Goal: Answer question/provide support

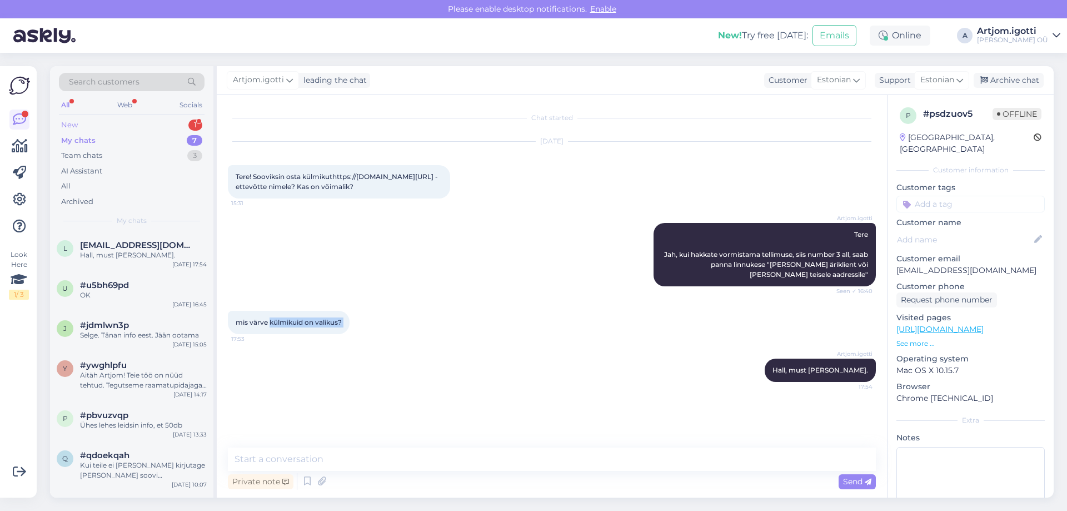
click at [148, 124] on div "New 1" at bounding box center [132, 125] width 146 height 16
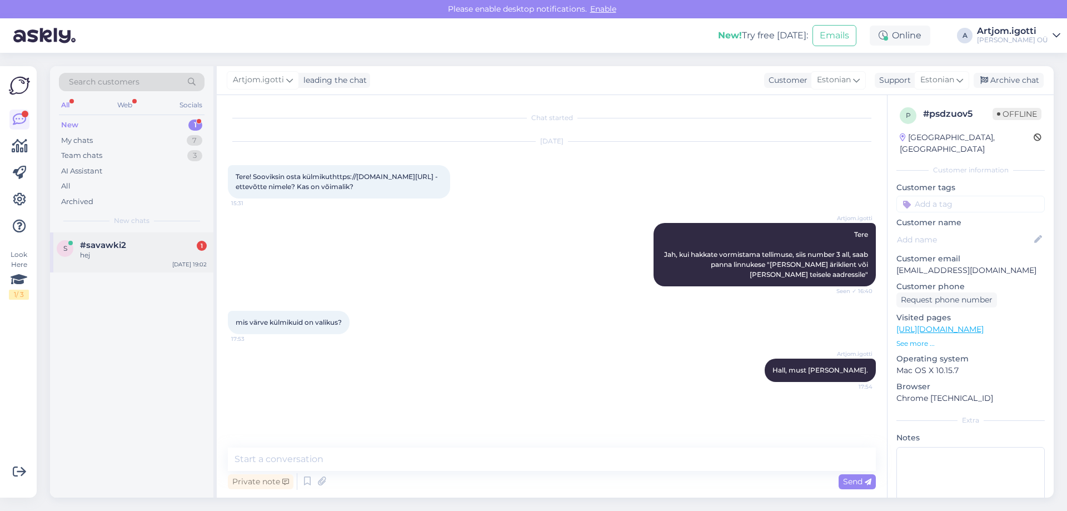
click at [157, 261] on div "s #savawki2 1 hej [DATE] 19:02" at bounding box center [131, 252] width 163 height 40
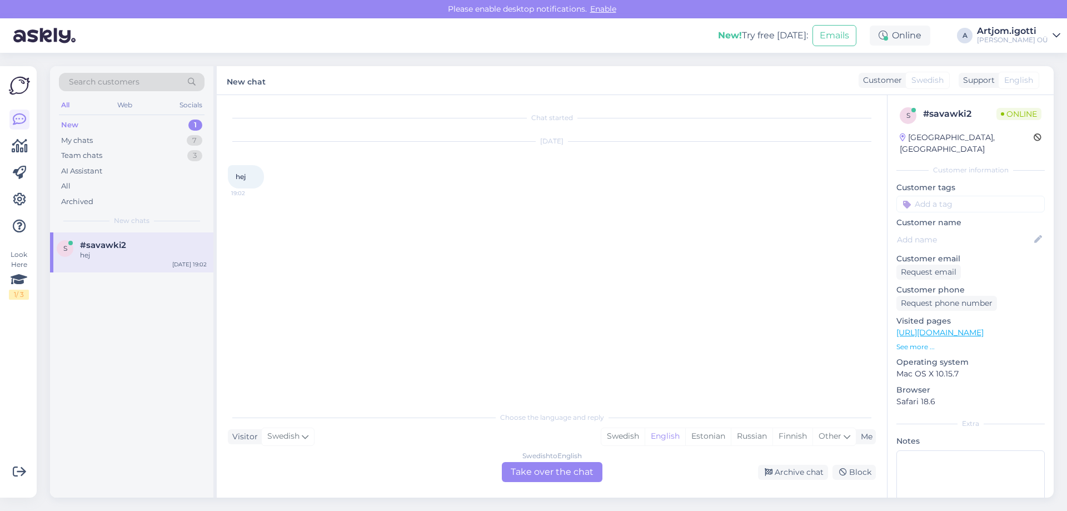
click at [146, 247] on div "#savawki2" at bounding box center [143, 245] width 127 height 10
click at [618, 436] on div "Swedish" at bounding box center [622, 436] width 43 height 17
click at [659, 434] on div "English" at bounding box center [664, 436] width 41 height 17
drag, startPoint x: 908, startPoint y: 134, endPoint x: 937, endPoint y: 136, distance: 29.5
click at [937, 136] on div "[GEOGRAPHIC_DATA], [GEOGRAPHIC_DATA]" at bounding box center [966, 143] width 134 height 23
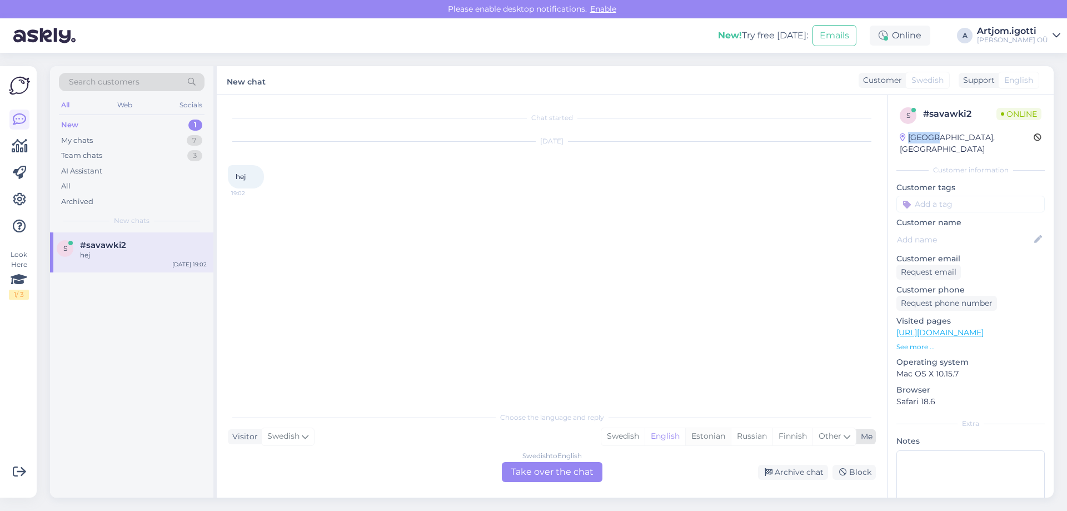
drag, startPoint x: 703, startPoint y: 439, endPoint x: 673, endPoint y: 455, distance: 34.0
click at [703, 438] on div "Estonian" at bounding box center [708, 436] width 46 height 17
click at [559, 474] on div "Swedish to Estonian Take over the chat" at bounding box center [552, 472] width 101 height 20
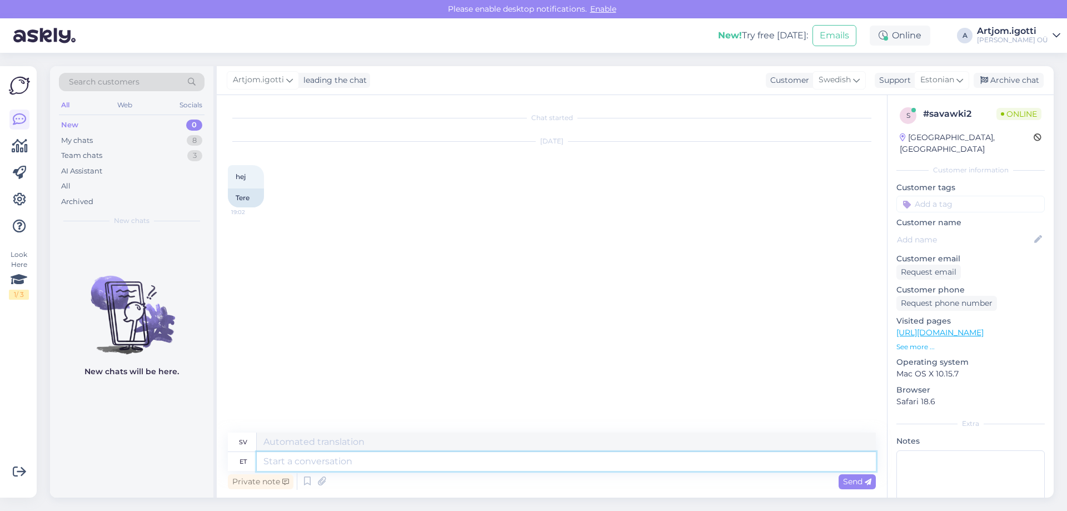
click at [489, 456] on textarea at bounding box center [566, 461] width 619 height 19
type textarea "Tere"
type textarea "Hej"
type textarea "Tere"
drag, startPoint x: 907, startPoint y: 368, endPoint x: 917, endPoint y: 369, distance: 9.5
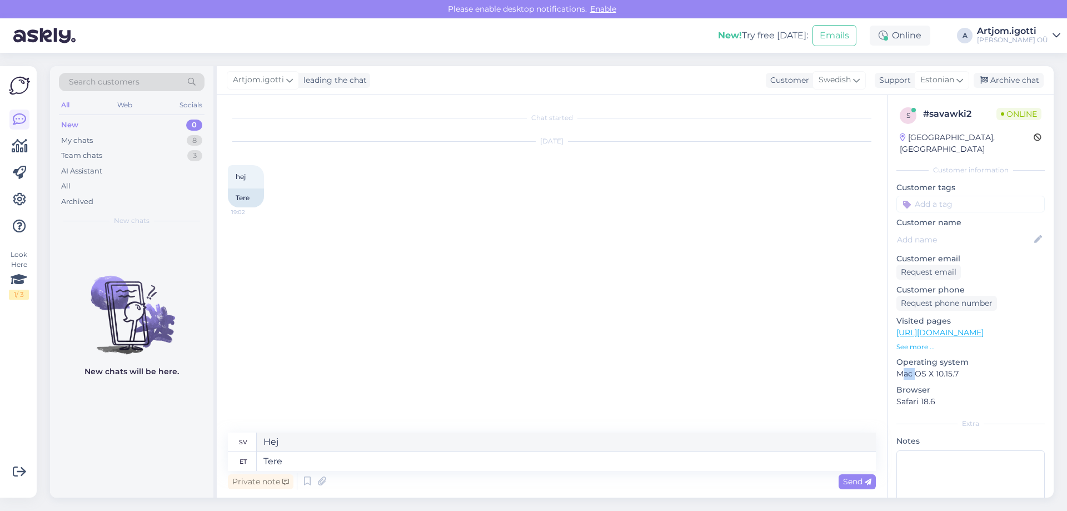
click at [917, 369] on div "s # savawki2 Online [GEOGRAPHIC_DATA], Linköping Customer information Customer …" at bounding box center [970, 331] width 166 height 472
click at [930, 368] on p "Mac OS X 10.15.7" at bounding box center [970, 374] width 148 height 12
drag, startPoint x: 902, startPoint y: 352, endPoint x: 907, endPoint y: 362, distance: 10.9
click at [907, 362] on div "Operating system Mac OS X 10.15.7" at bounding box center [970, 367] width 148 height 23
drag, startPoint x: 928, startPoint y: 362, endPoint x: 934, endPoint y: 363, distance: 6.1
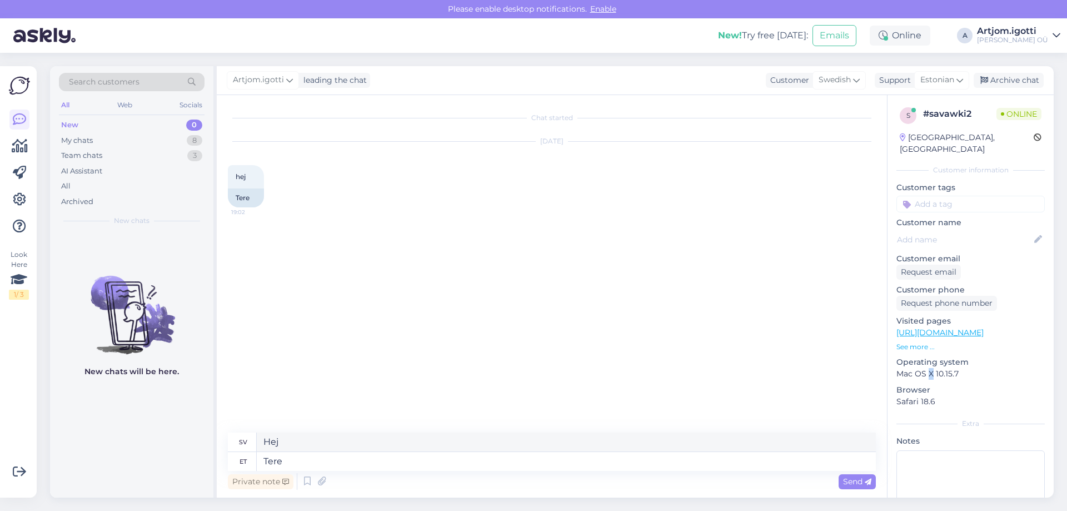
click at [934, 368] on p "Mac OS X 10.15.7" at bounding box center [970, 374] width 148 height 12
drag, startPoint x: 940, startPoint y: 363, endPoint x: 950, endPoint y: 363, distance: 10.6
click at [950, 368] on p "Mac OS X 10.15.7" at bounding box center [970, 374] width 148 height 12
click at [949, 368] on p "Mac OS X 10.15.7" at bounding box center [970, 374] width 148 height 12
drag, startPoint x: 950, startPoint y: 361, endPoint x: 962, endPoint y: 361, distance: 11.7
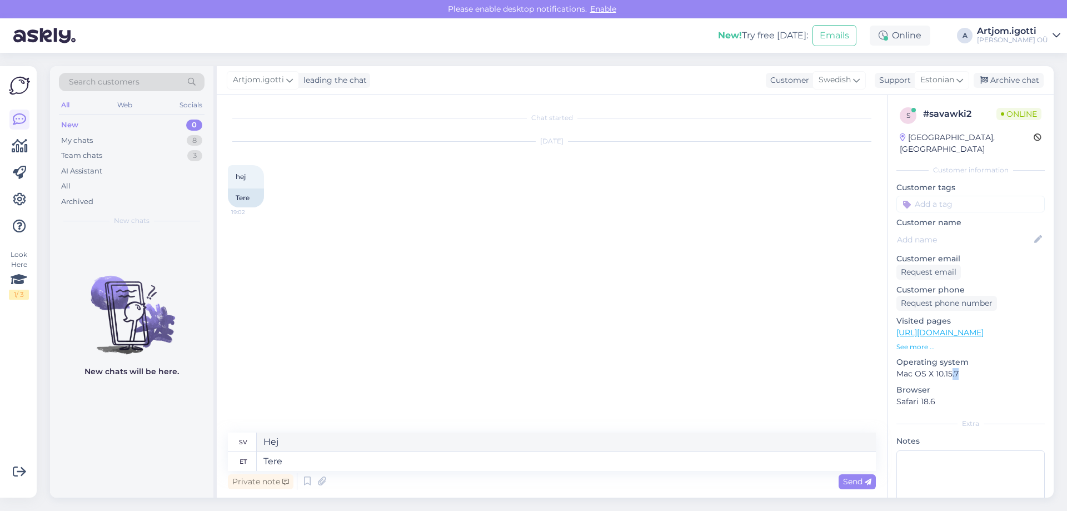
click at [962, 368] on p "Mac OS X 10.15.7" at bounding box center [970, 374] width 148 height 12
click at [890, 362] on div "s # savawki2 Online [GEOGRAPHIC_DATA], Linköping Customer information Customer …" at bounding box center [970, 331] width 166 height 472
click at [915, 342] on p "See more ..." at bounding box center [970, 347] width 148 height 10
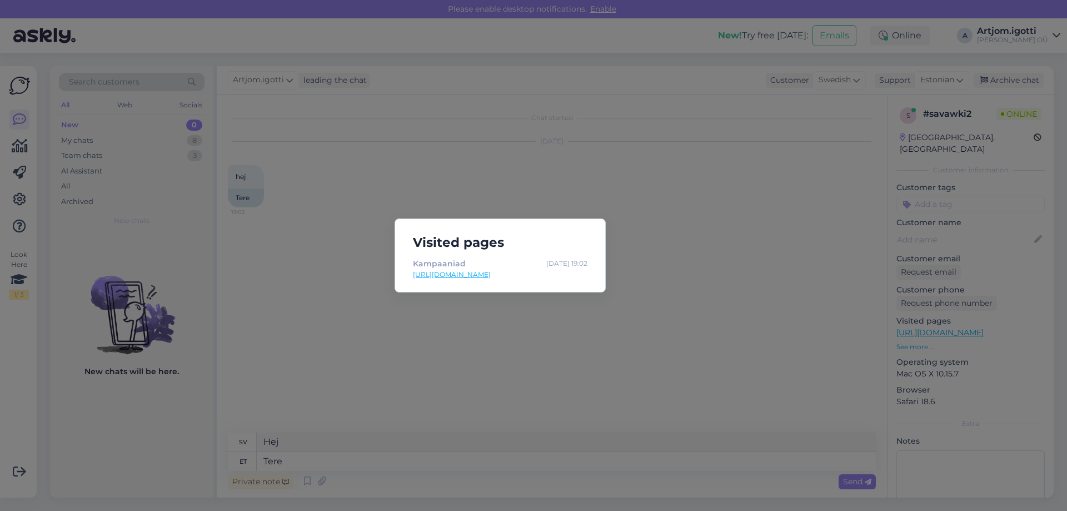
click at [523, 319] on div "Visited pages Kampaaniad [DATE] 19:02 [URL][DOMAIN_NAME]" at bounding box center [533, 255] width 1067 height 511
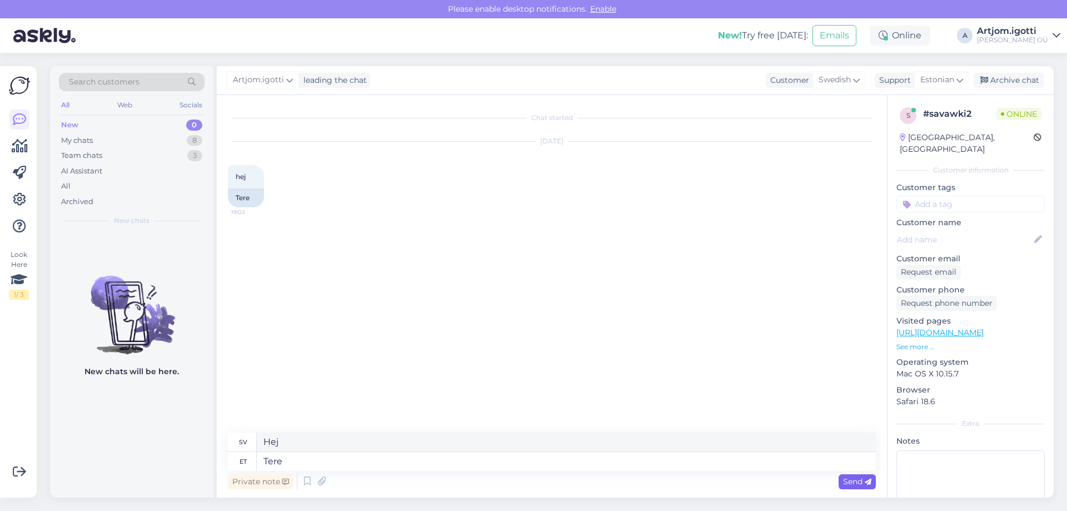
click at [852, 484] on span "Send" at bounding box center [857, 481] width 28 height 10
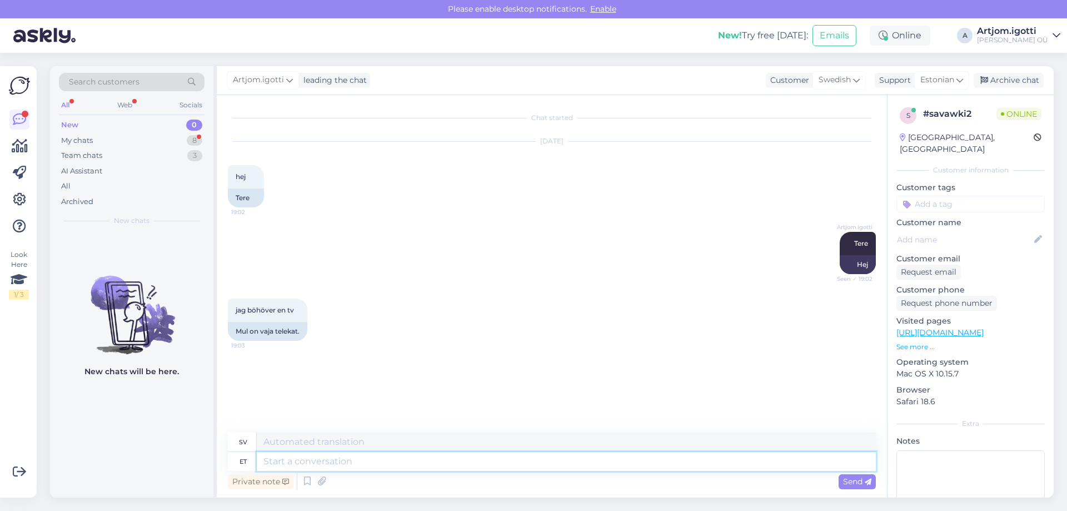
click at [280, 465] on textarea at bounding box center [566, 461] width 619 height 19
type textarea "M"
type textarea "Mis t"
type textarea "Vad"
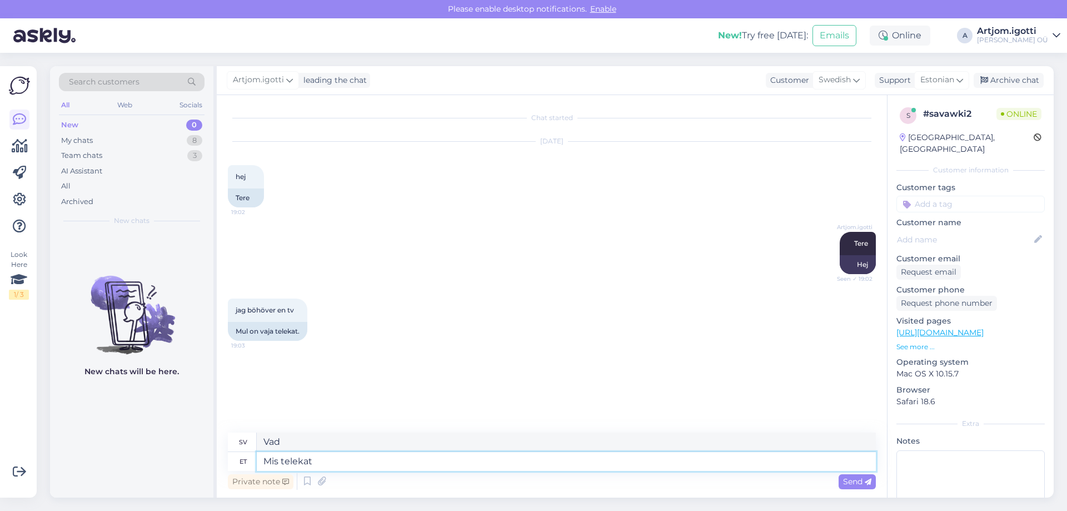
type textarea "Mis telekat"
type textarea "Vilken TV?"
type textarea "Mis telekat soovite"
type textarea "Vilken TV vill du ha?"
type textarea "Mis telekat soovite? Tollid?"
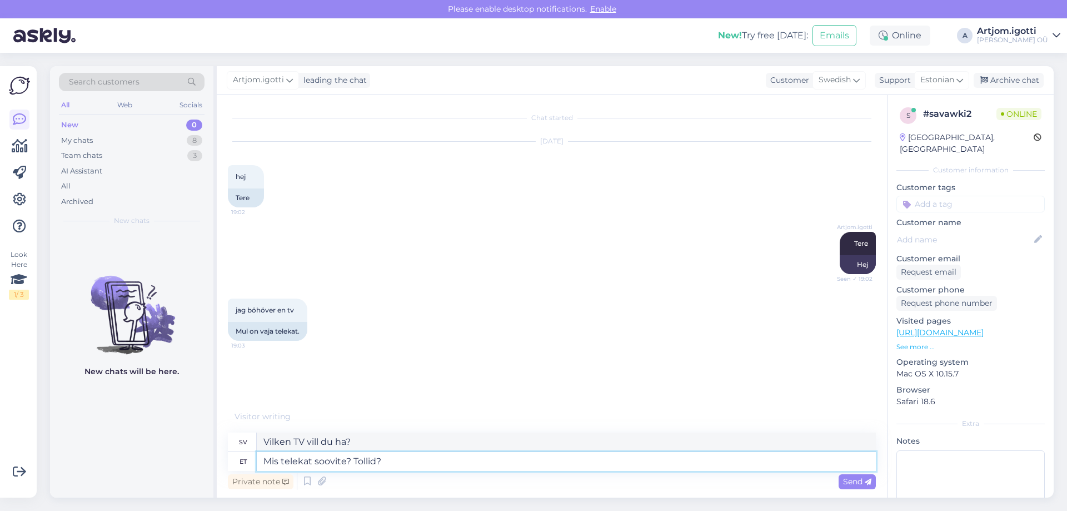
type textarea "Vilken typ av TV vill du ha? Tumstorleken?"
type textarea "Mis telekat soovite? Tollid? [PERSON_NAME]?"
type textarea "Vilken TV vill du ha? Mått? Pris?"
type textarea "Mis telekat soovite? Tollid? Hind"
type textarea "Vilken TV vill du ha? [PERSON_NAME]? Pris"
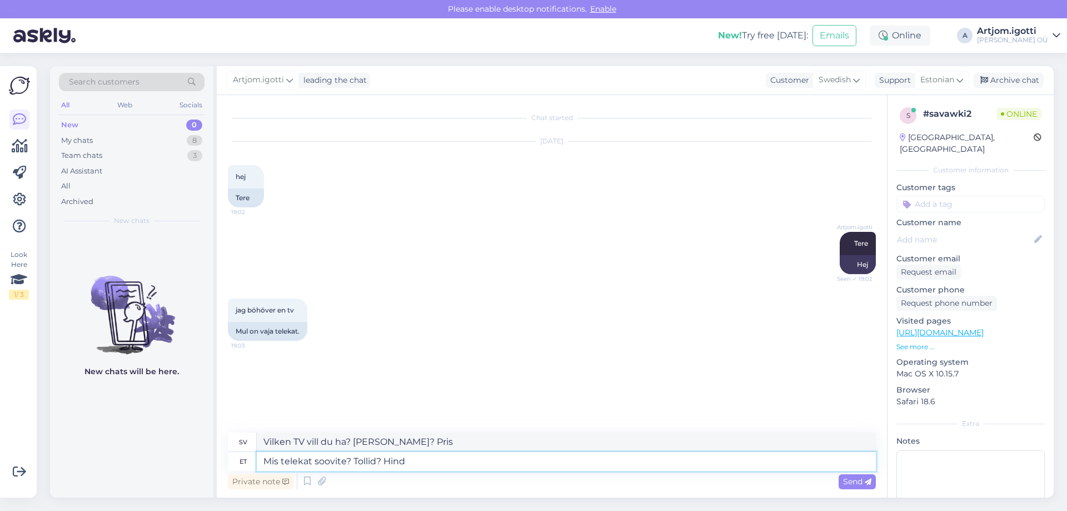
type textarea "Mis telekat soovite? Tollid? [PERSON_NAME]?"
type textarea "Vilken TV vill du ha? Mått? Pris?"
type textarea "Mis telekat soovite? Tollid? [PERSON_NAME]?"
click at [858, 486] on div "Send" at bounding box center [856, 481] width 37 height 15
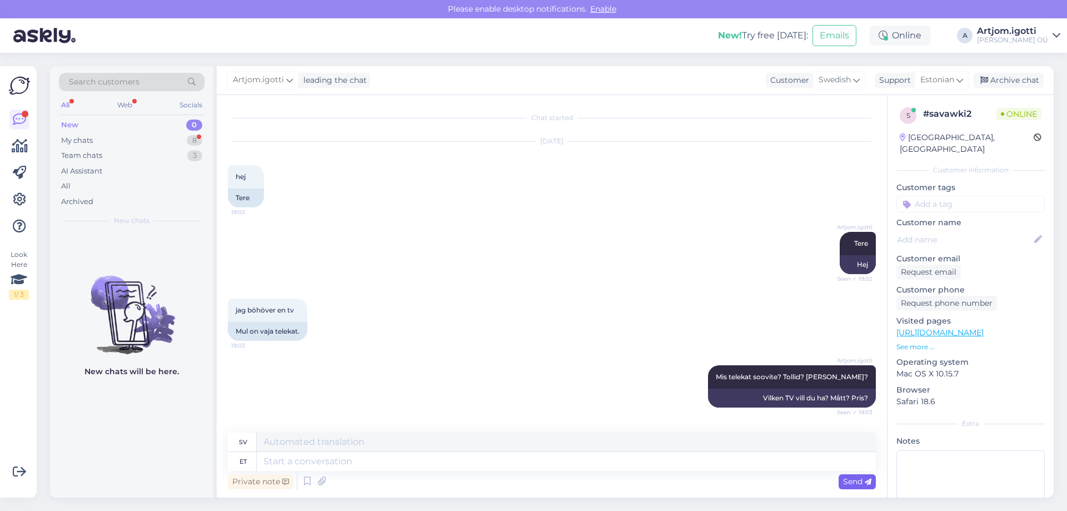
scroll to position [64, 0]
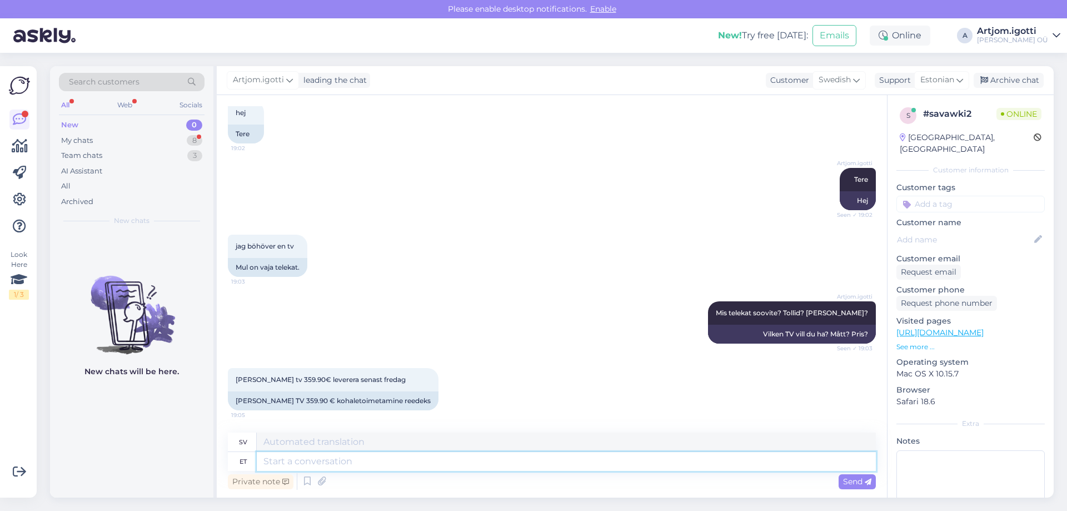
click at [411, 468] on textarea at bounding box center [566, 461] width 619 height 19
type textarea "Mis"
type textarea "Vad"
type textarea "Mis aadres"
type textarea "Vilken adress?"
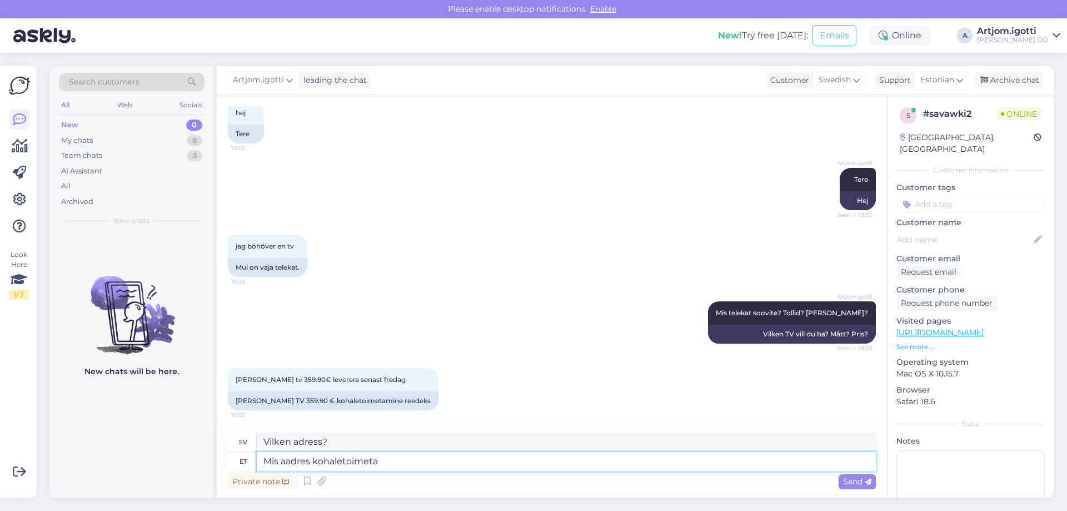
type textarea "Mis aadres kohaletoimetam"
type textarea "Vilken adress ska jag leverera till?"
type textarea "Mis aadres kohaletoimetamisega?"
type textarea "Vad är leveransadressen?"
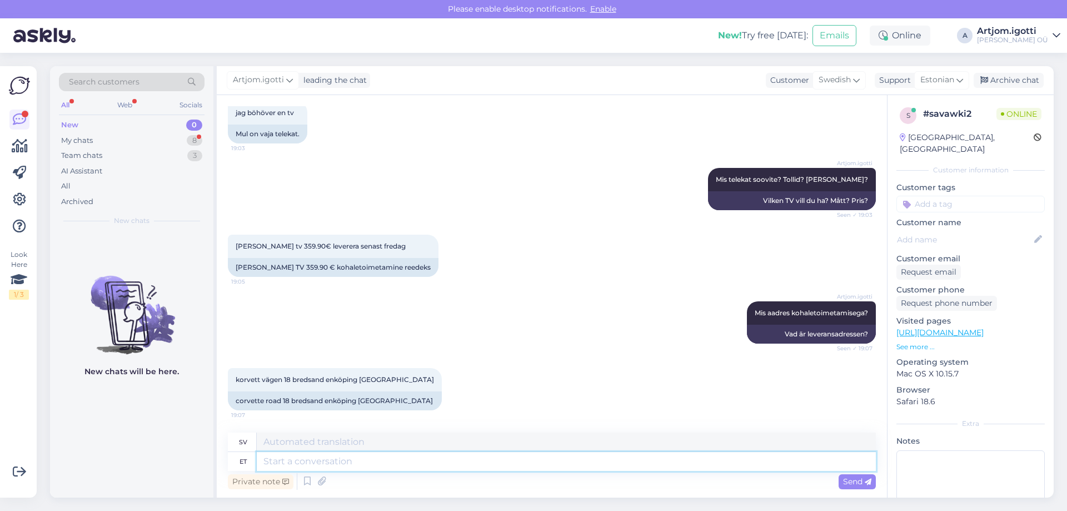
scroll to position [197, 0]
drag, startPoint x: 381, startPoint y: 398, endPoint x: 235, endPoint y: 404, distance: 145.7
click at [235, 404] on div "corvette road 18 bredsand enköping [GEOGRAPHIC_DATA]" at bounding box center [335, 400] width 214 height 19
copy div "corvette road 18 bredsand enköping [GEOGRAPHIC_DATA]"
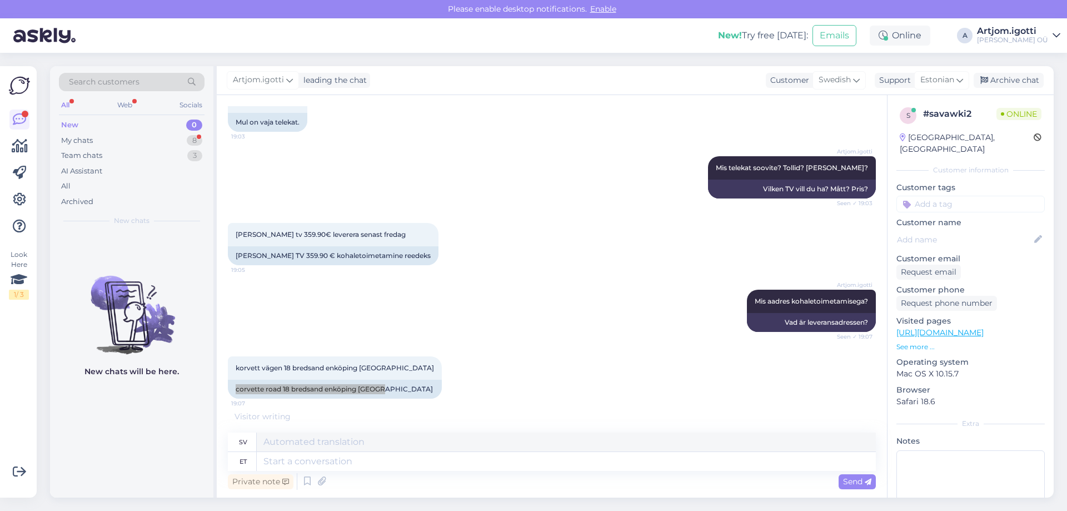
scroll to position [284, 0]
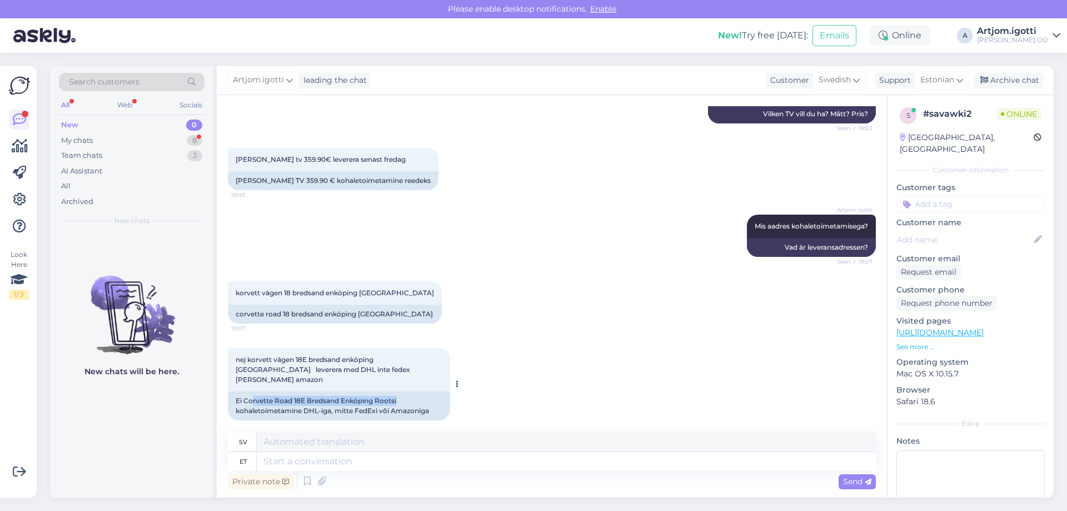
drag, startPoint x: 257, startPoint y: 389, endPoint x: 396, endPoint y: 388, distance: 138.9
click at [396, 391] on div "Ei Corvette Road 18E Bredsand Enköping Rootsi kohaletoimetamine DHL-iga, mitte …" at bounding box center [339, 405] width 222 height 29
click at [338, 448] on textarea at bounding box center [566, 441] width 619 height 19
click at [337, 458] on textarea at bounding box center [566, 461] width 619 height 19
type textarea "Kahjuks"
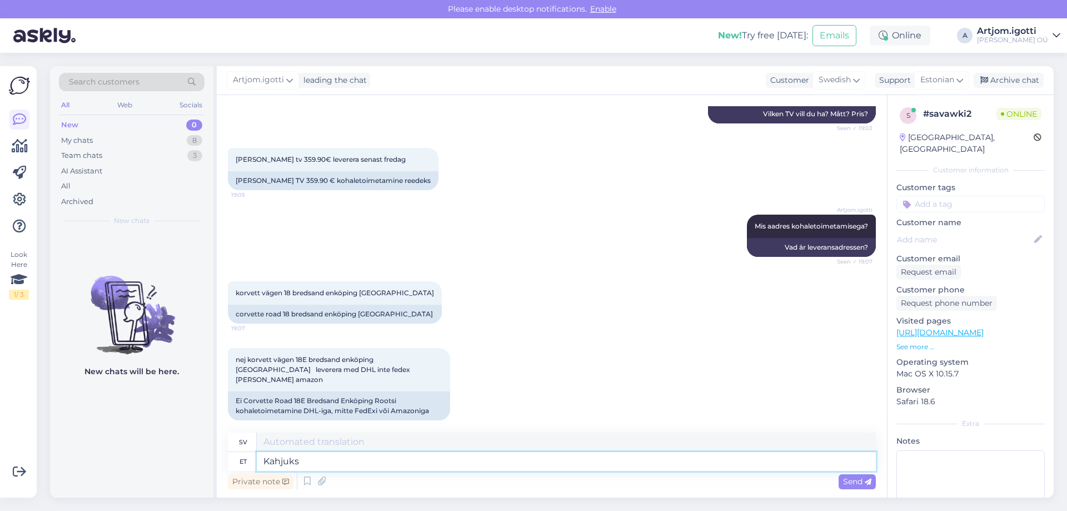
type textarea "Tyvärr"
type textarea "Kahjuks väljas"
type textarea "Tyvärr ute"
type textarea "Kahjuks väljaspoolt"
type textarea "Tyvärr utifrån"
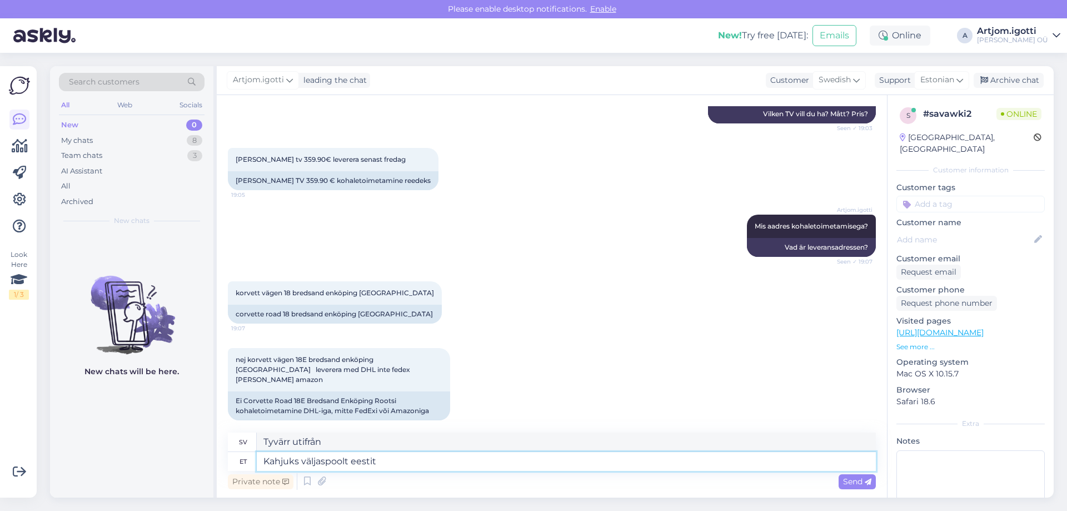
type textarea "Kahjuks väljaspoolt eestit"
type textarea "Tyvärr, [PERSON_NAME] utanför [GEOGRAPHIC_DATA]"
type textarea "Kahjuks väljaspoolt eestit meie"
type textarea "[GEOGRAPHIC_DATA], utanför [GEOGRAPHIC_DATA] vi"
type textarea "Kahjuks väljaspoolt eestit meie ei t"
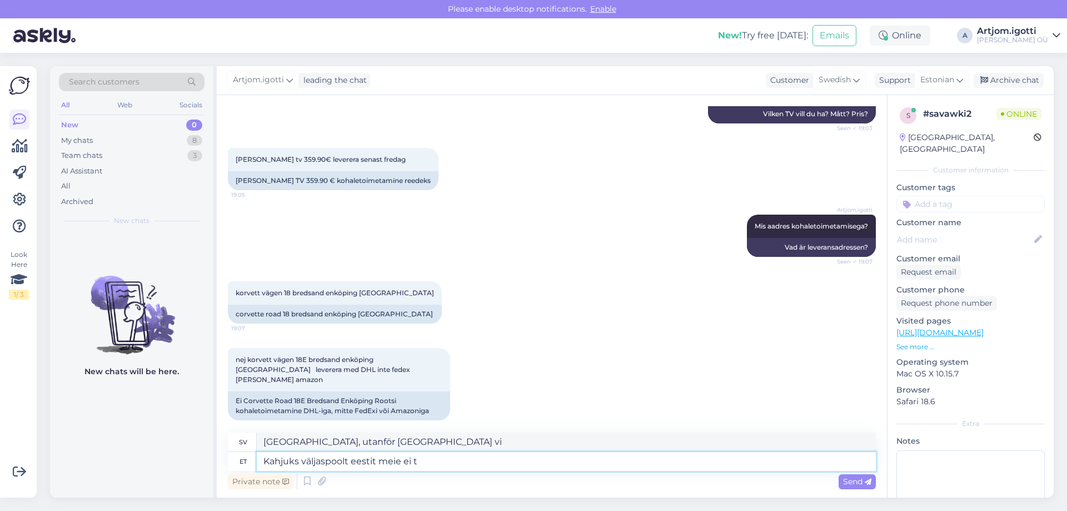
type textarea "Tyvärr har vi inga utanför [GEOGRAPHIC_DATA]."
type textarea "Kahjuks väljaspoolt eestit meie ei transpordi."
type textarea "Tyvärr transporterar vi inte [PERSON_NAME] utanför [GEOGRAPHIC_DATA]."
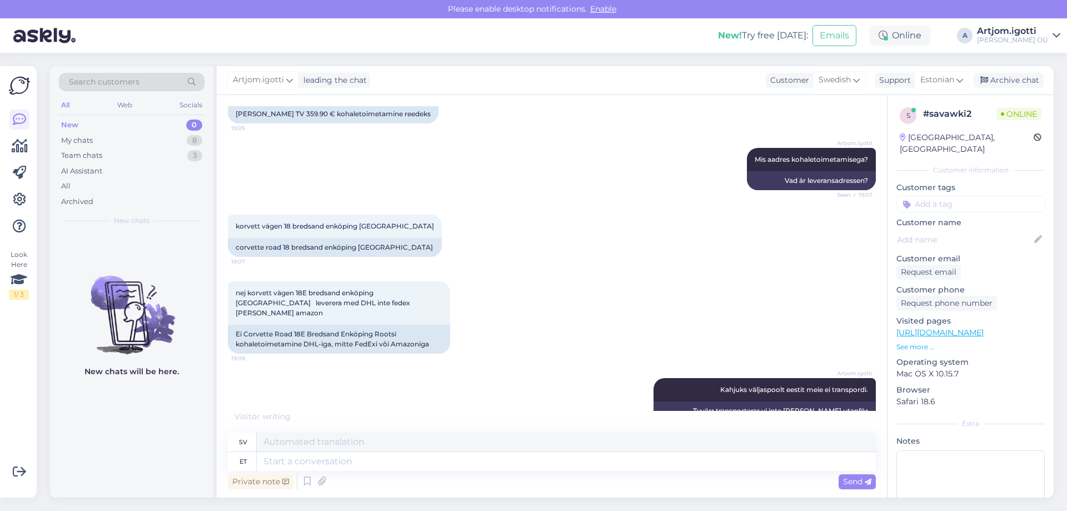
scroll to position [417, 0]
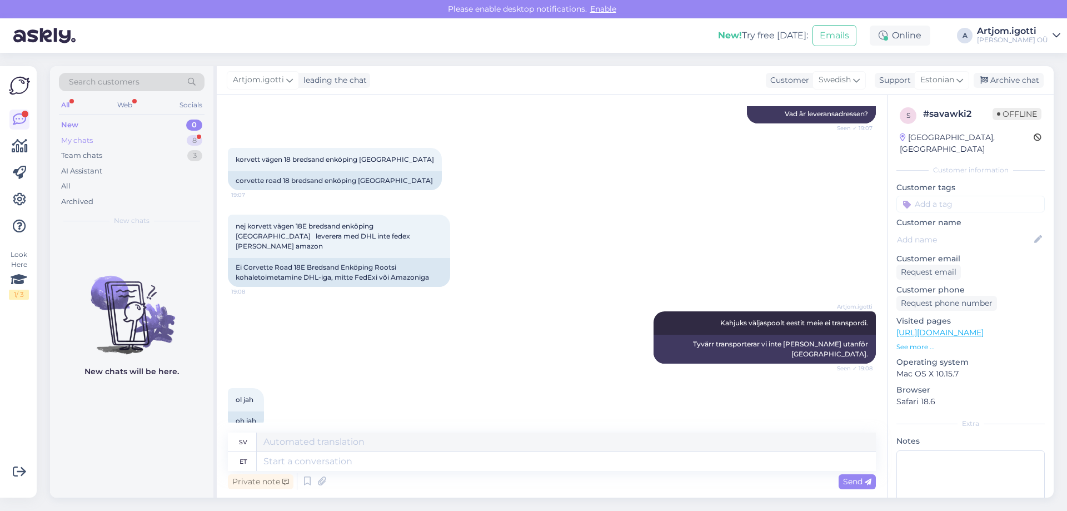
click at [139, 144] on div "My chats 8" at bounding box center [132, 141] width 146 height 16
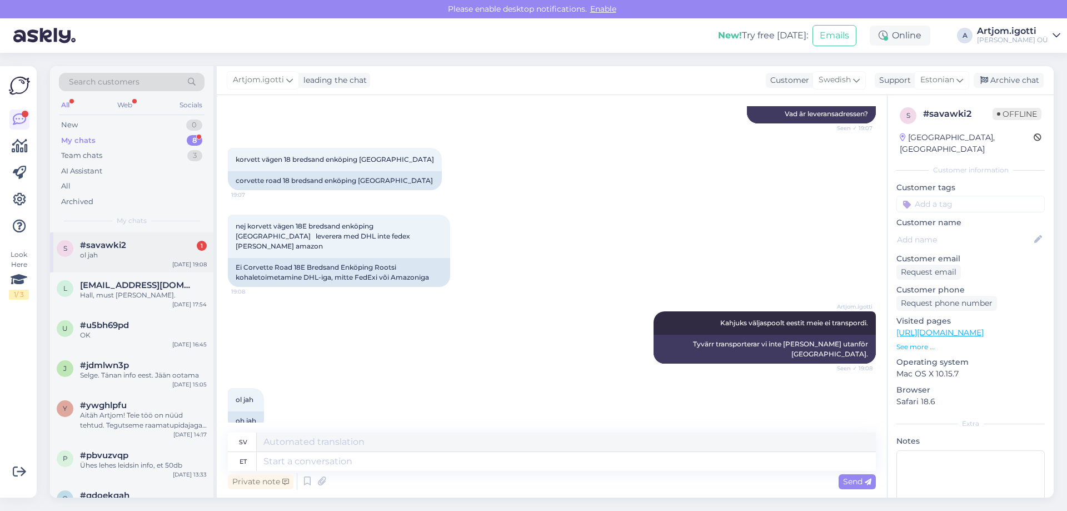
click at [152, 258] on div "ol jah" at bounding box center [143, 255] width 127 height 10
